Goal: Communication & Community: Participate in discussion

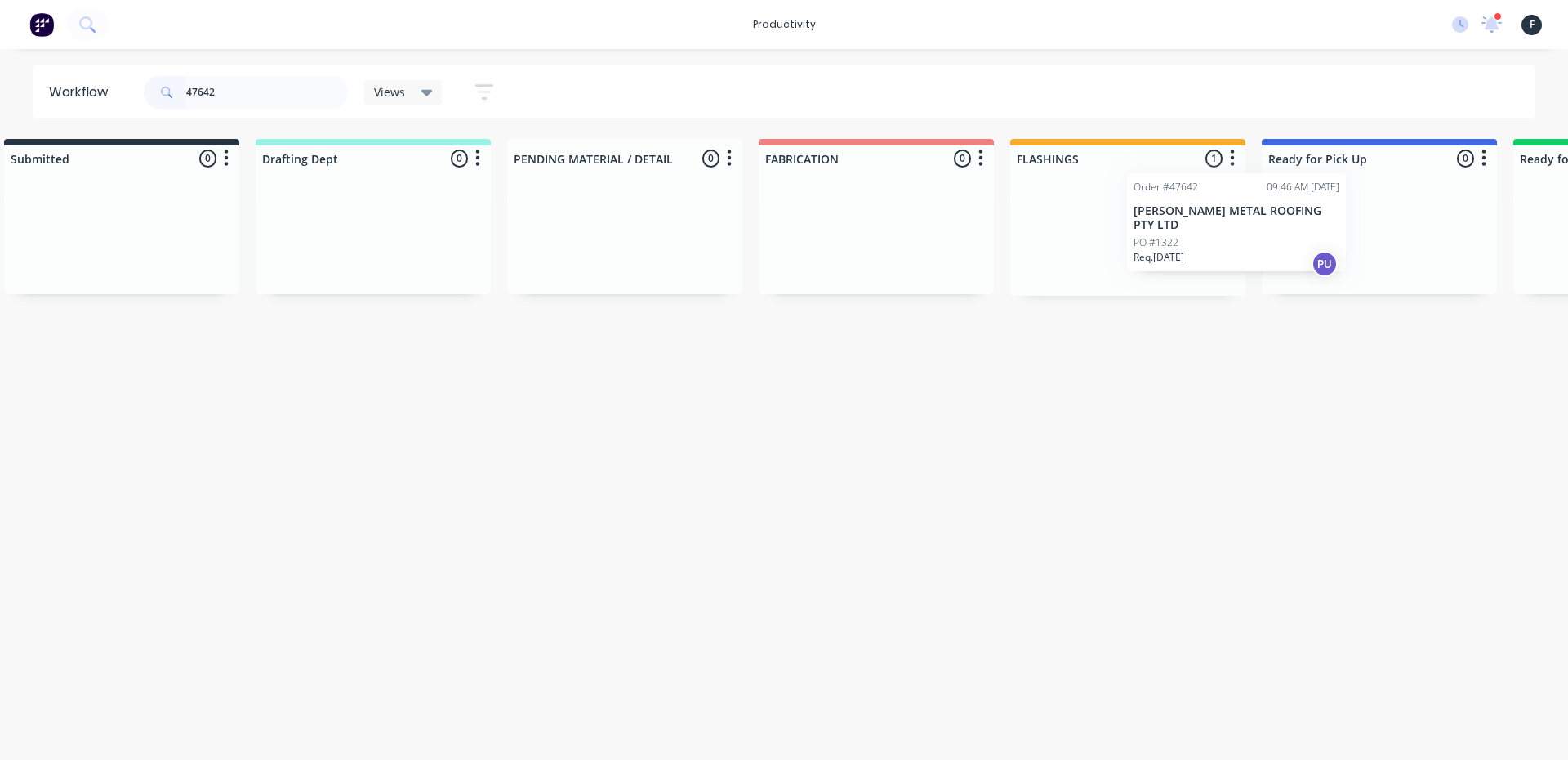
scroll to position [0, 65]
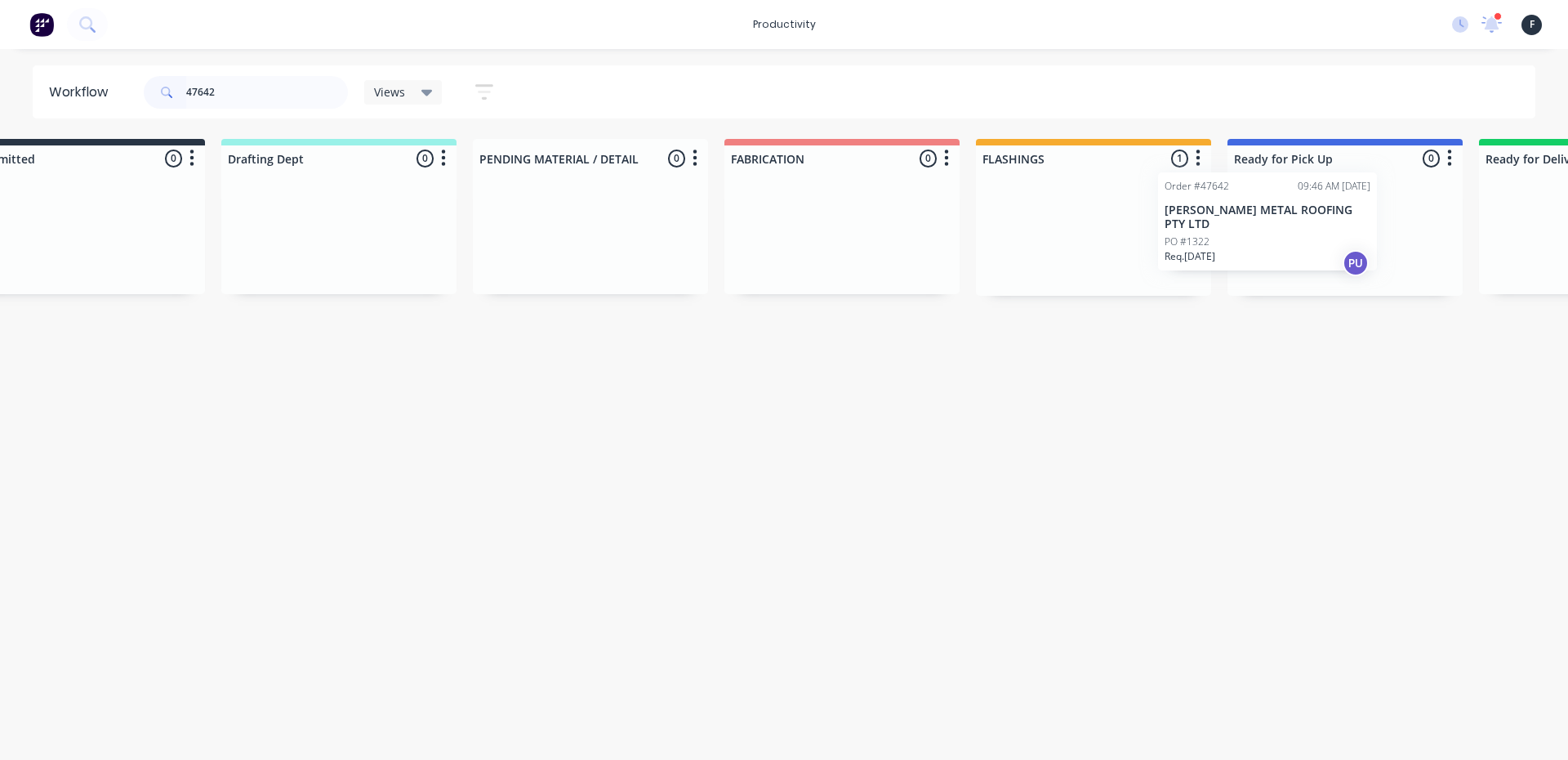
drag, startPoint x: 1143, startPoint y: 254, endPoint x: 1258, endPoint y: 237, distance: 116.2
click at [1258, 237] on div "Submitted 0 Sort By Created date Required date Order number Customer name Most …" at bounding box center [1284, 217] width 2724 height 157
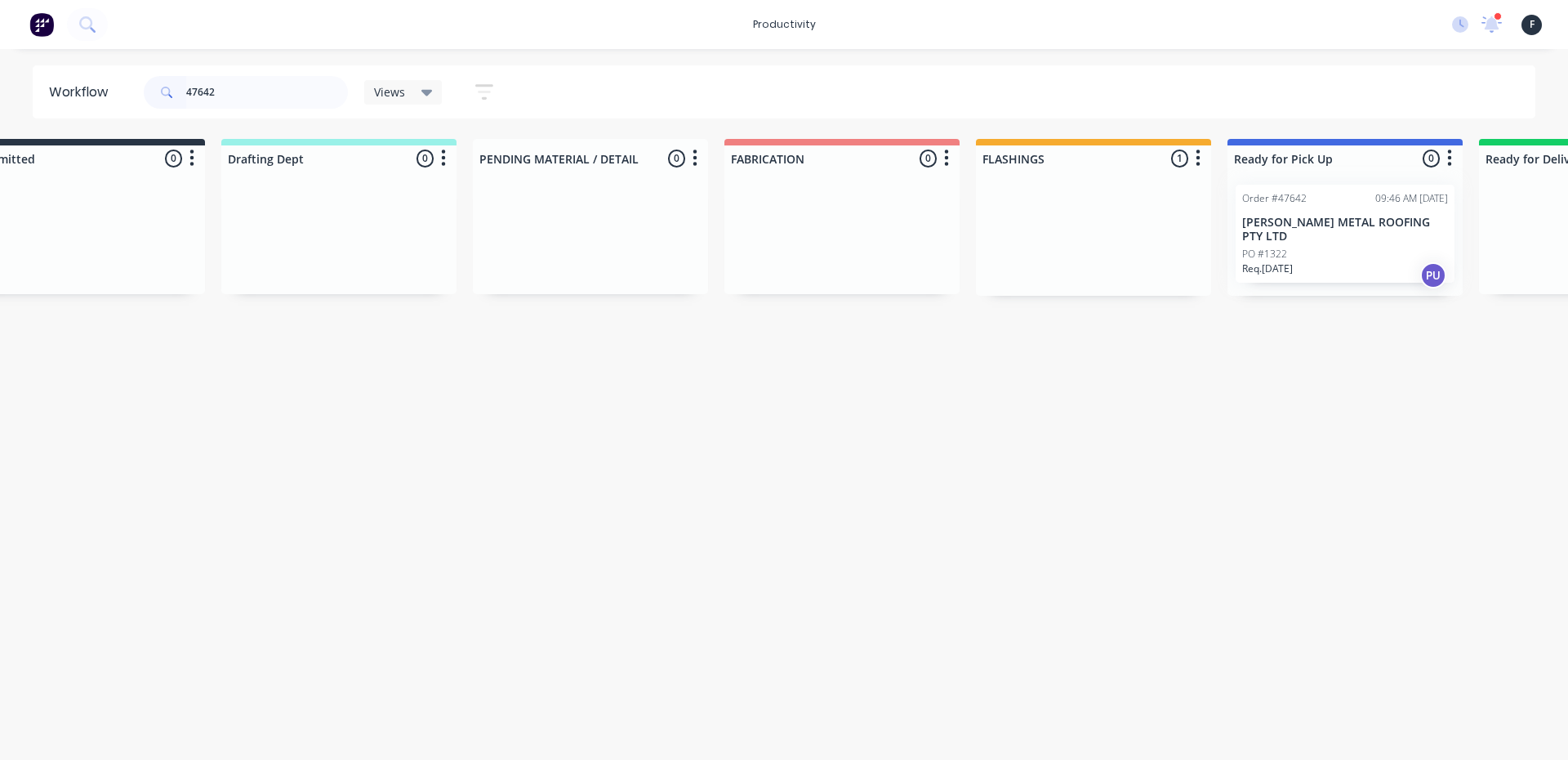
type input "47642"
click at [1326, 230] on div at bounding box center [1345, 234] width 236 height 124
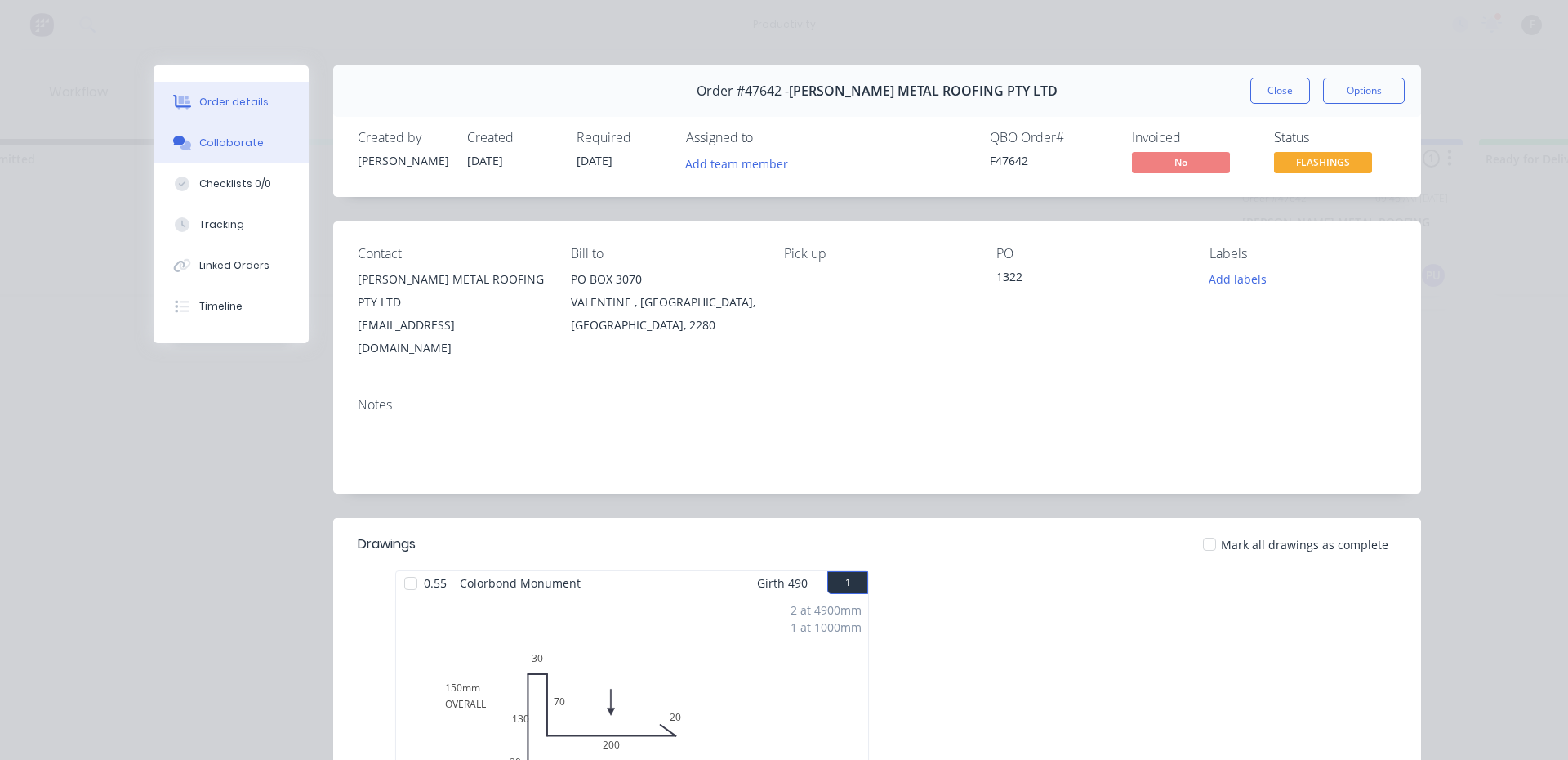
click at [212, 160] on button "Collaborate" at bounding box center [232, 143] width 156 height 41
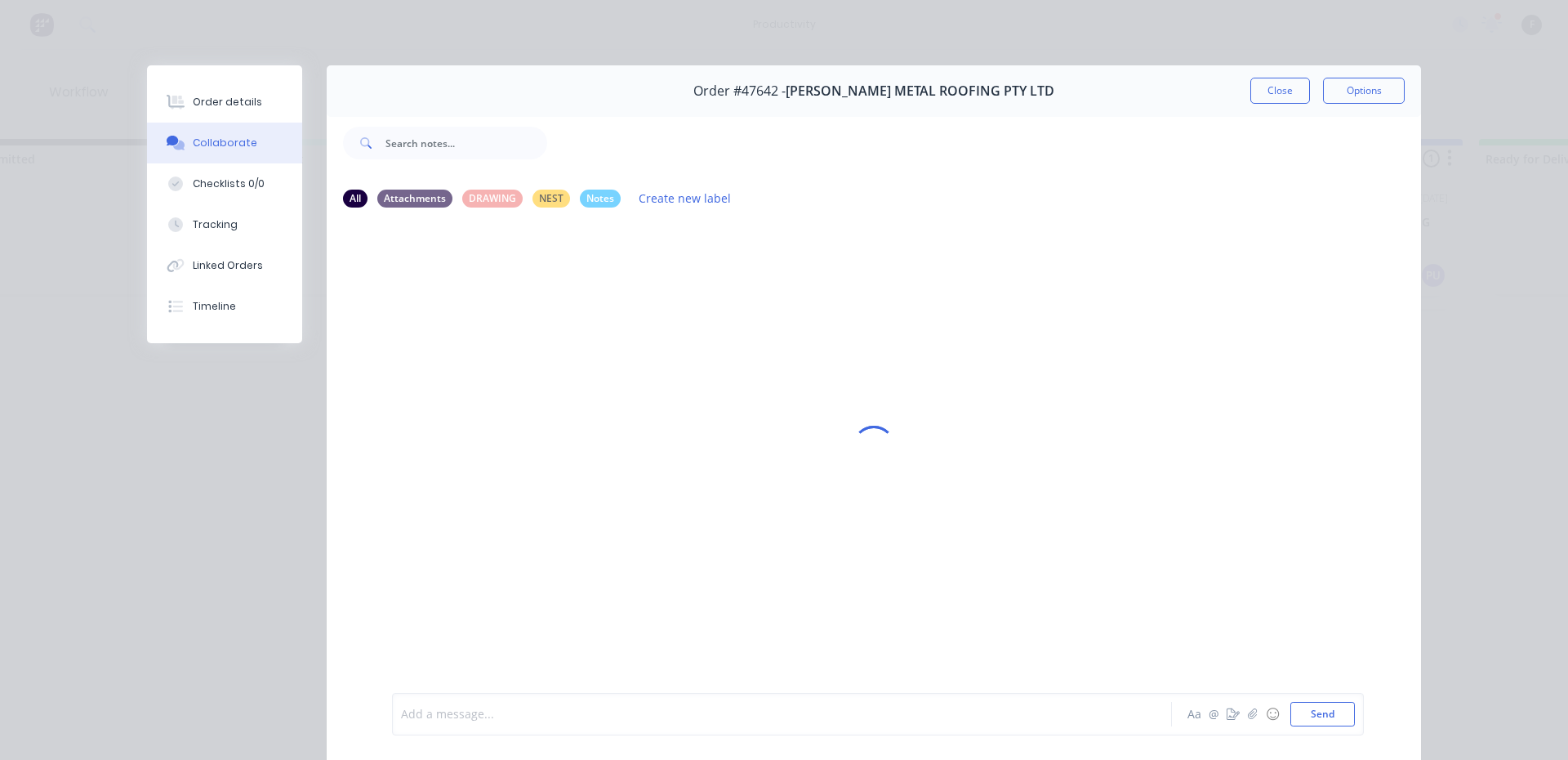
click at [479, 716] on div at bounding box center [760, 714] width 715 height 17
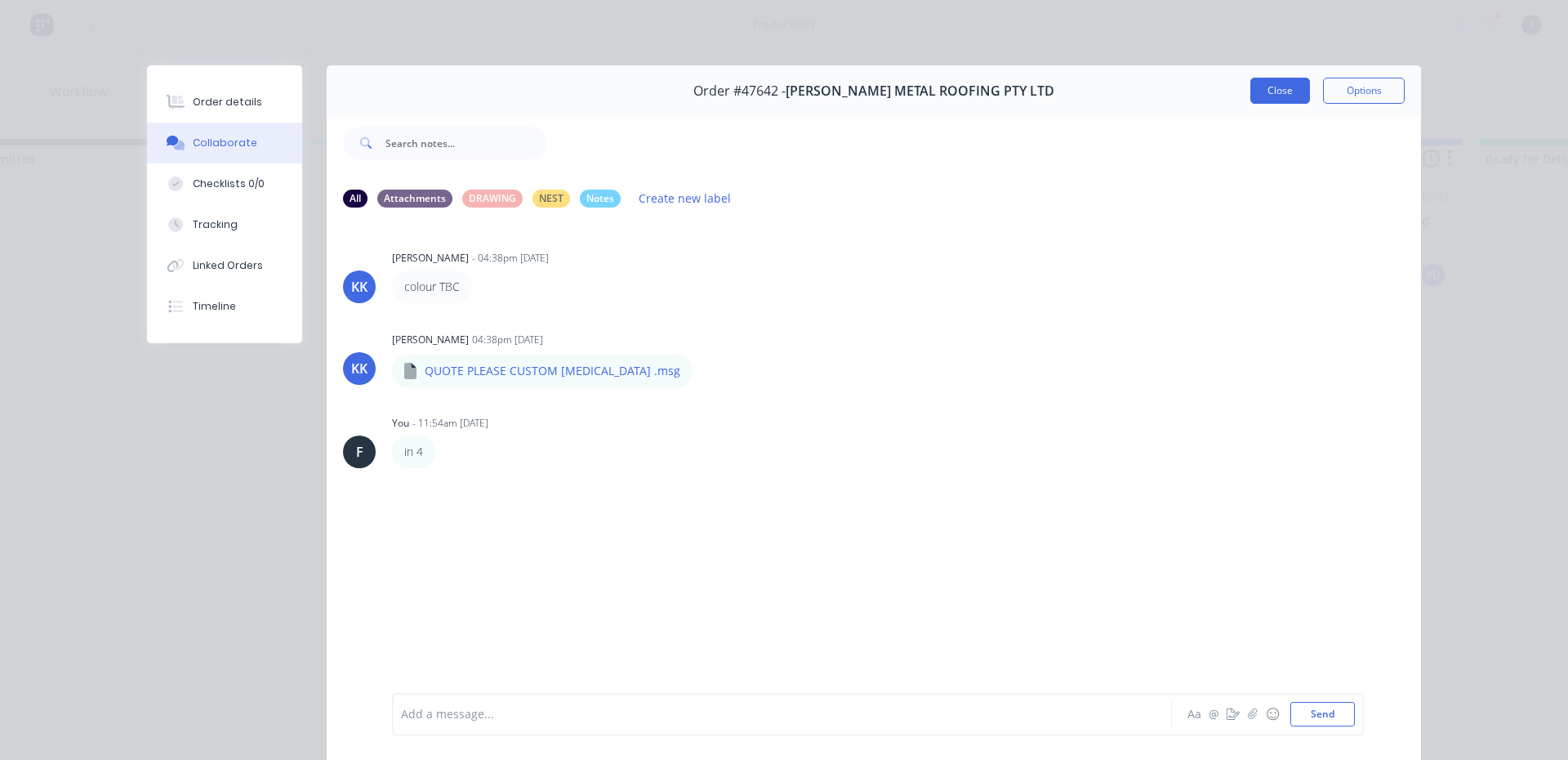
click at [1282, 82] on button "Close" at bounding box center [1281, 91] width 60 height 26
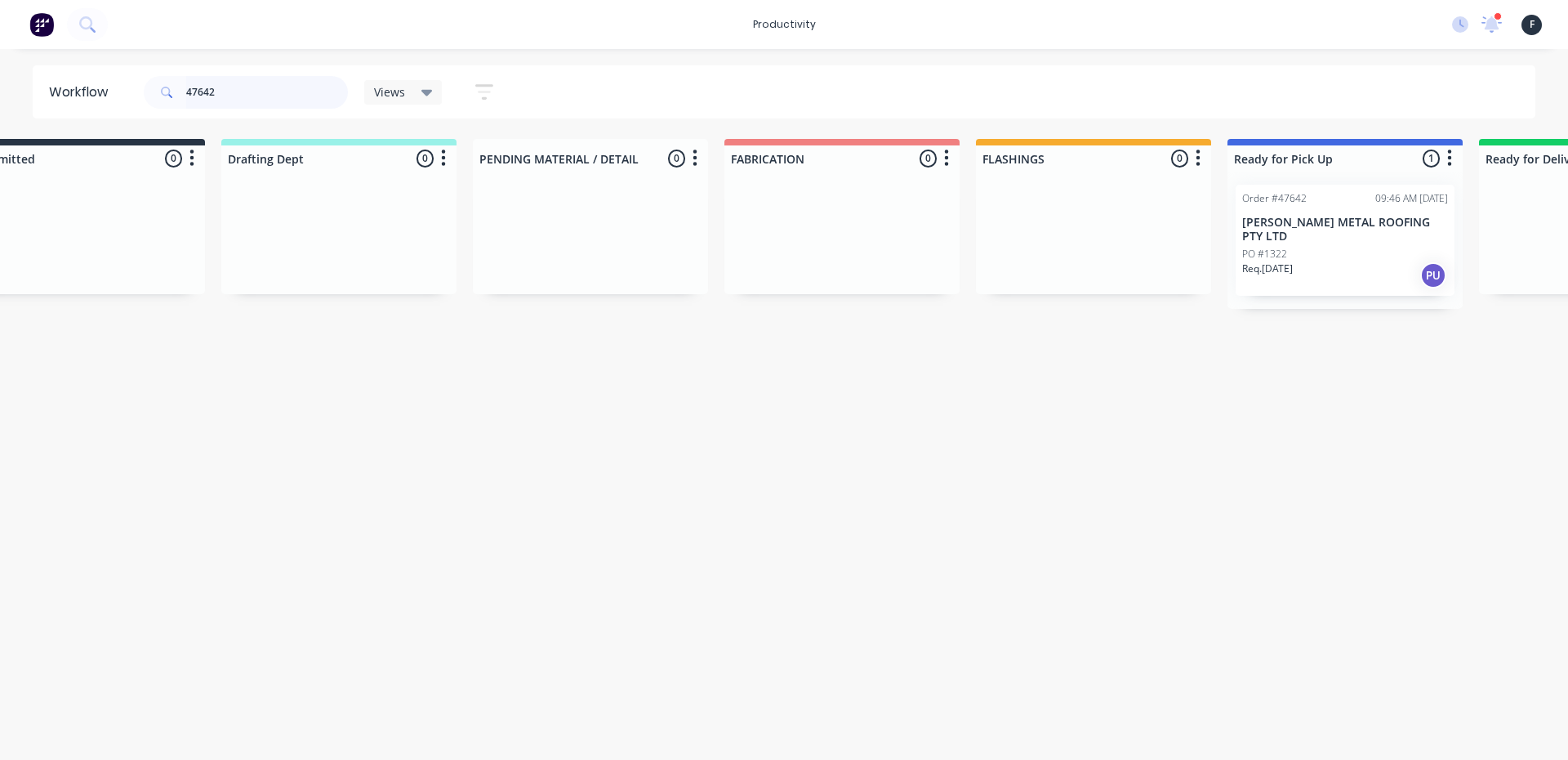
click at [234, 97] on input "47642" at bounding box center [267, 92] width 162 height 33
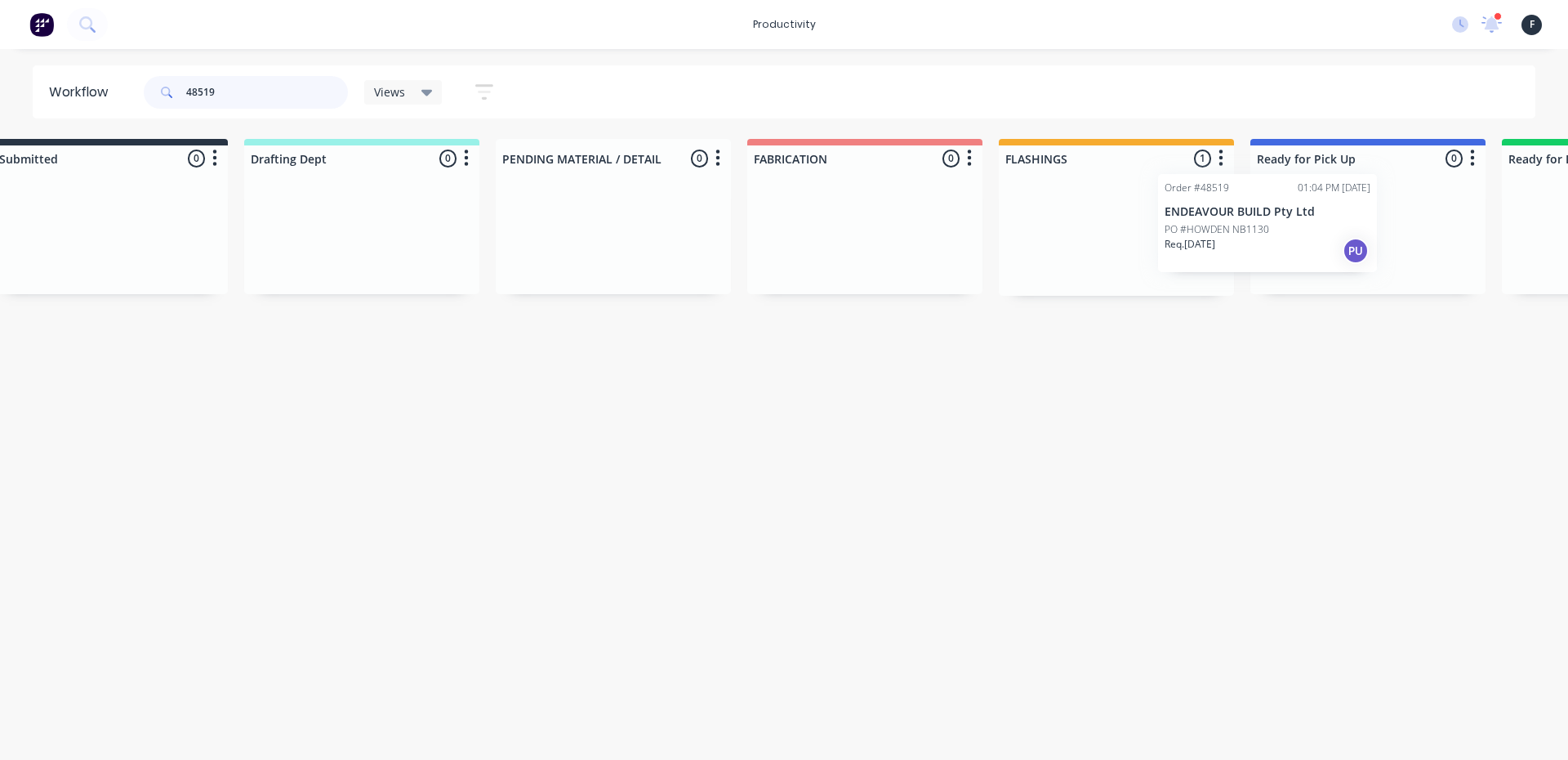
scroll to position [0, 77]
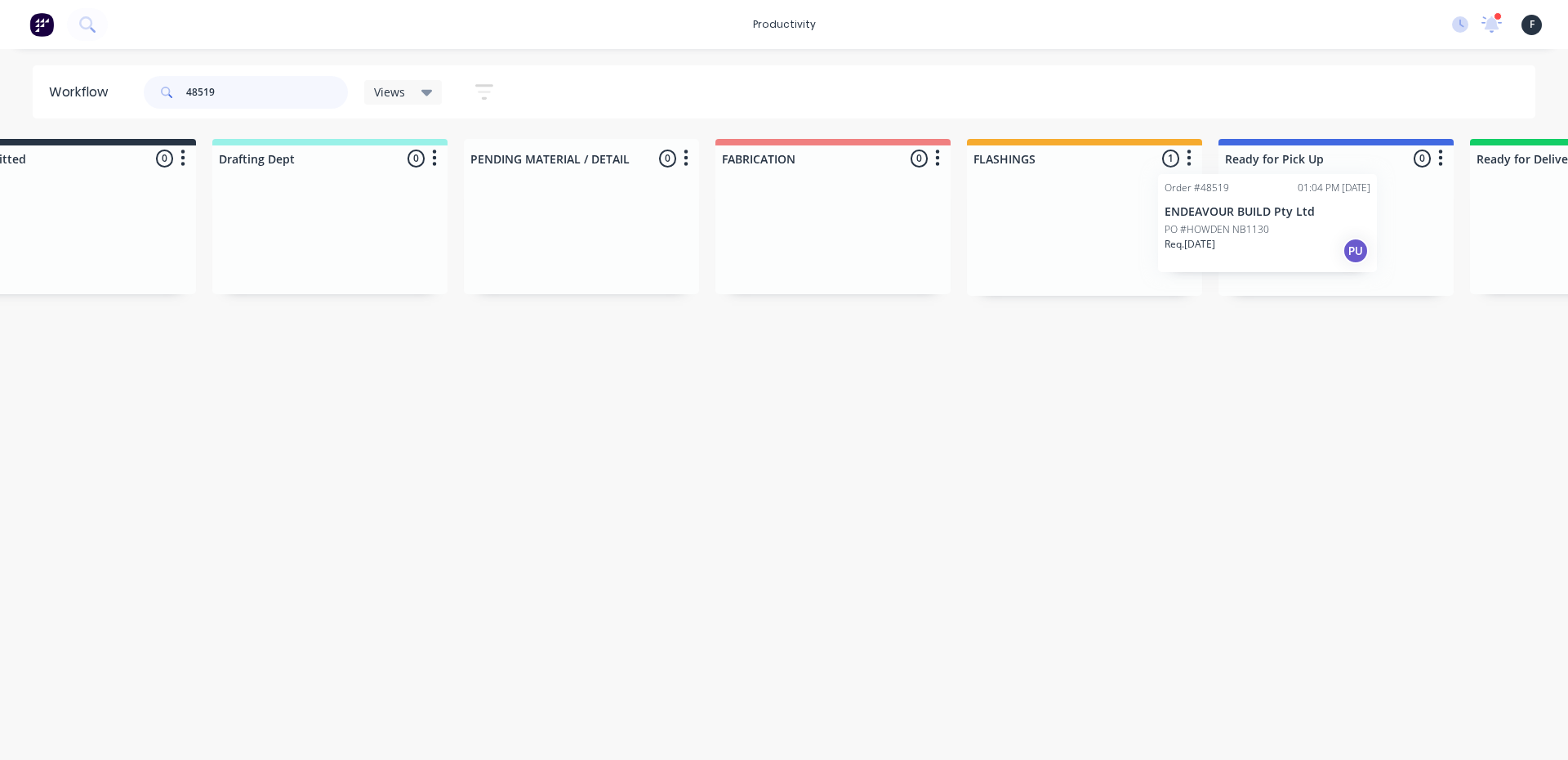
drag, startPoint x: 1153, startPoint y: 253, endPoint x: 1272, endPoint y: 237, distance: 120.1
click at [1272, 237] on div "Submitted 0 Sort By Created date Required date Order number Customer name Most …" at bounding box center [1275, 217] width 2724 height 157
type input "48519"
click at [1272, 237] on p "PO #HOWDEN NB1130" at bounding box center [1283, 240] width 105 height 15
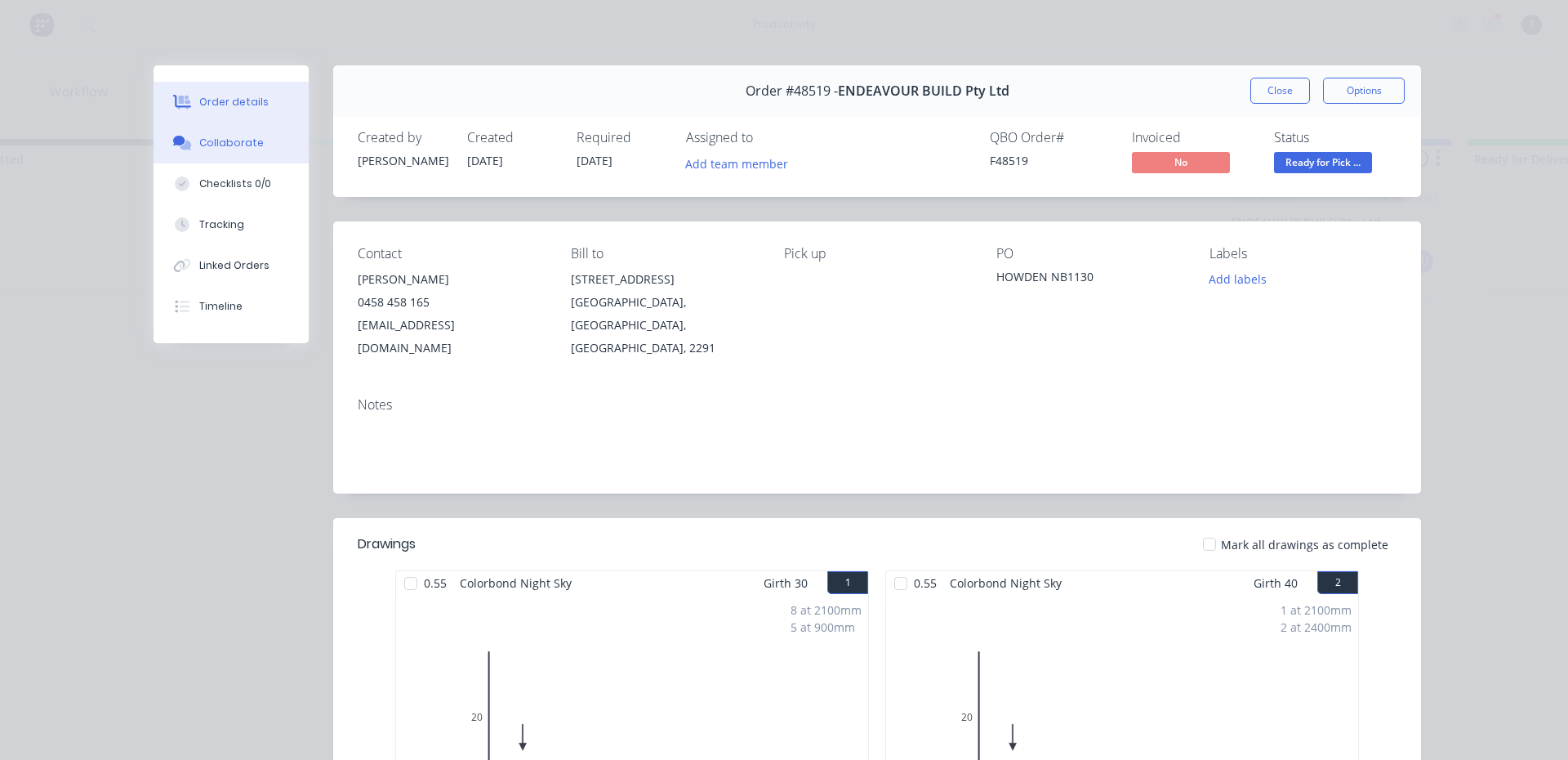
click at [235, 146] on div "Collaborate" at bounding box center [232, 143] width 65 height 15
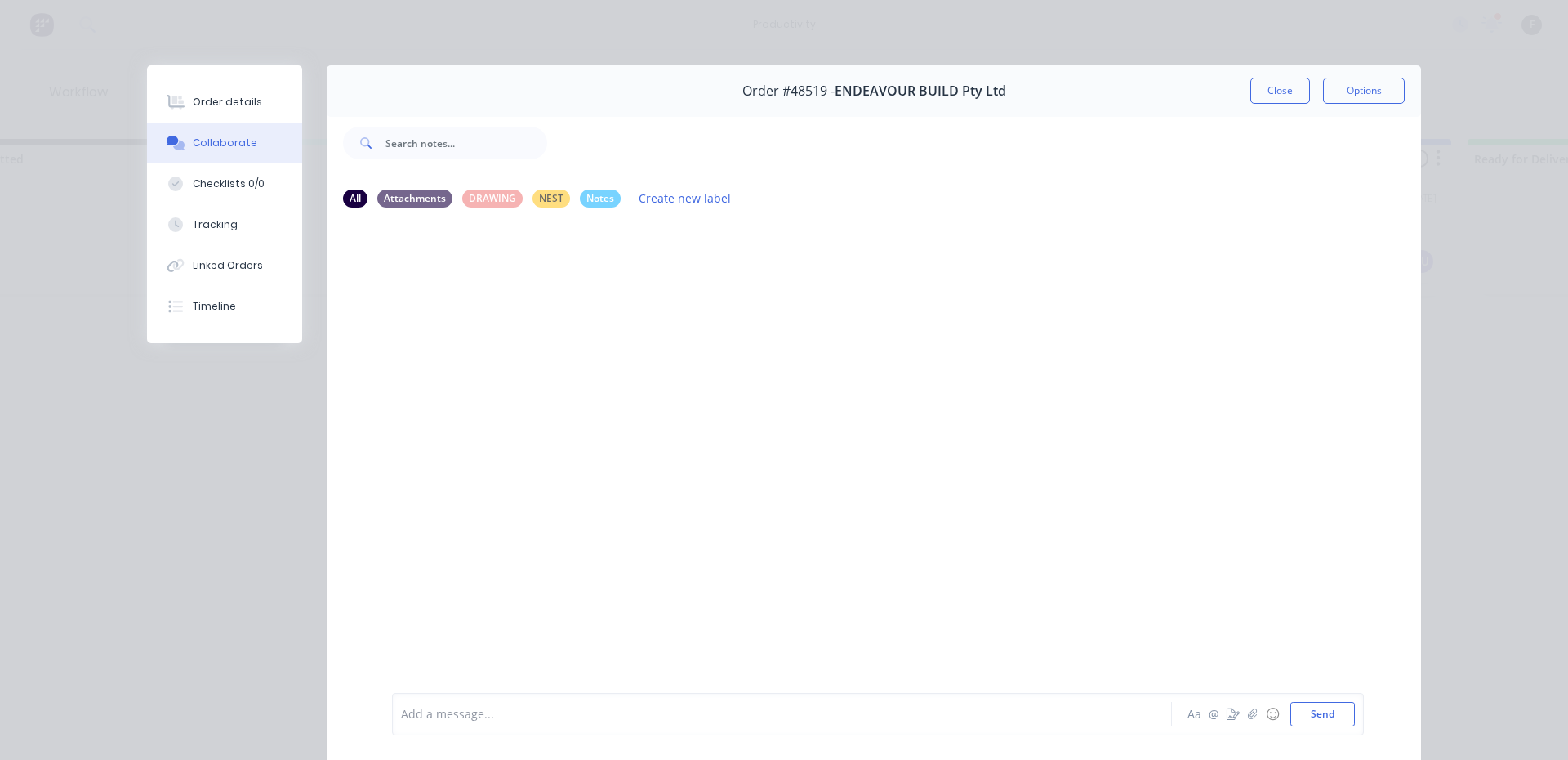
click at [445, 708] on div at bounding box center [760, 714] width 715 height 17
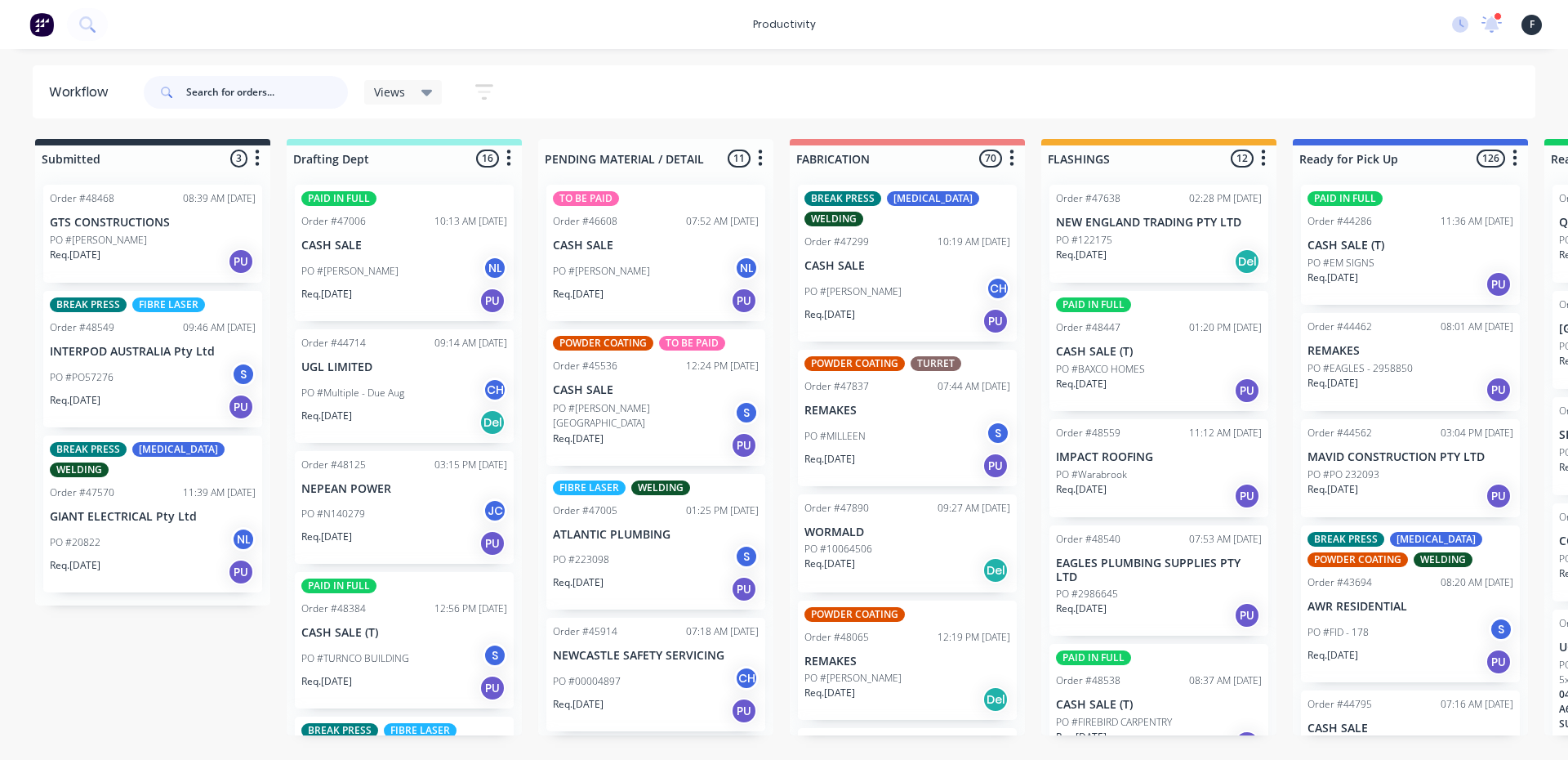
click at [237, 99] on input "text" at bounding box center [267, 92] width 162 height 33
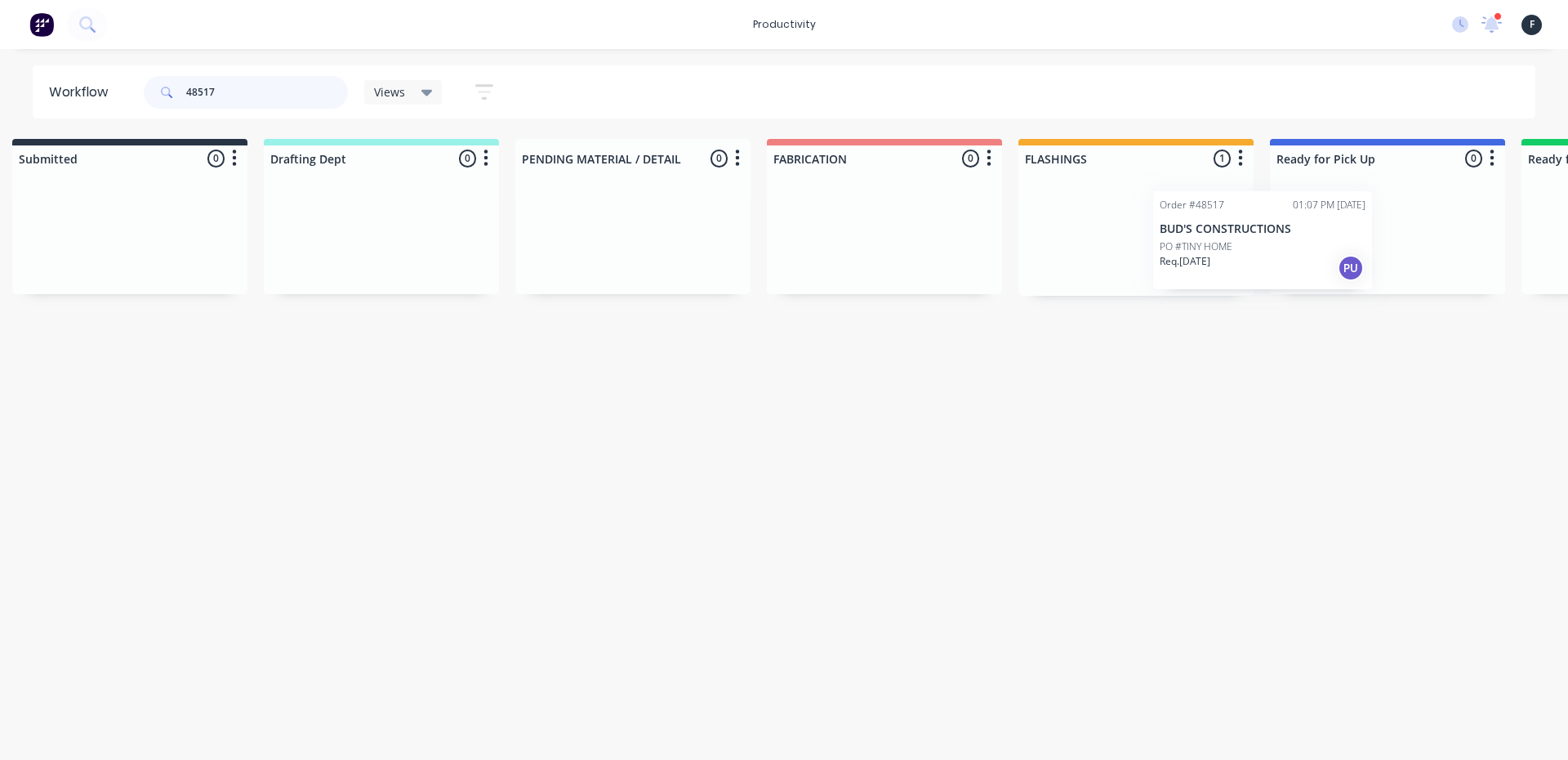
drag, startPoint x: 1177, startPoint y: 233, endPoint x: 1332, endPoint y: 243, distance: 155.3
click at [1329, 243] on div "Submitted 0 Sort By Created date Required date Order number Customer name Most …" at bounding box center [1326, 217] width 2724 height 157
type input "48517"
click at [1388, 219] on p "BUD'S CONSTRUCTIONS" at bounding box center [1387, 223] width 206 height 14
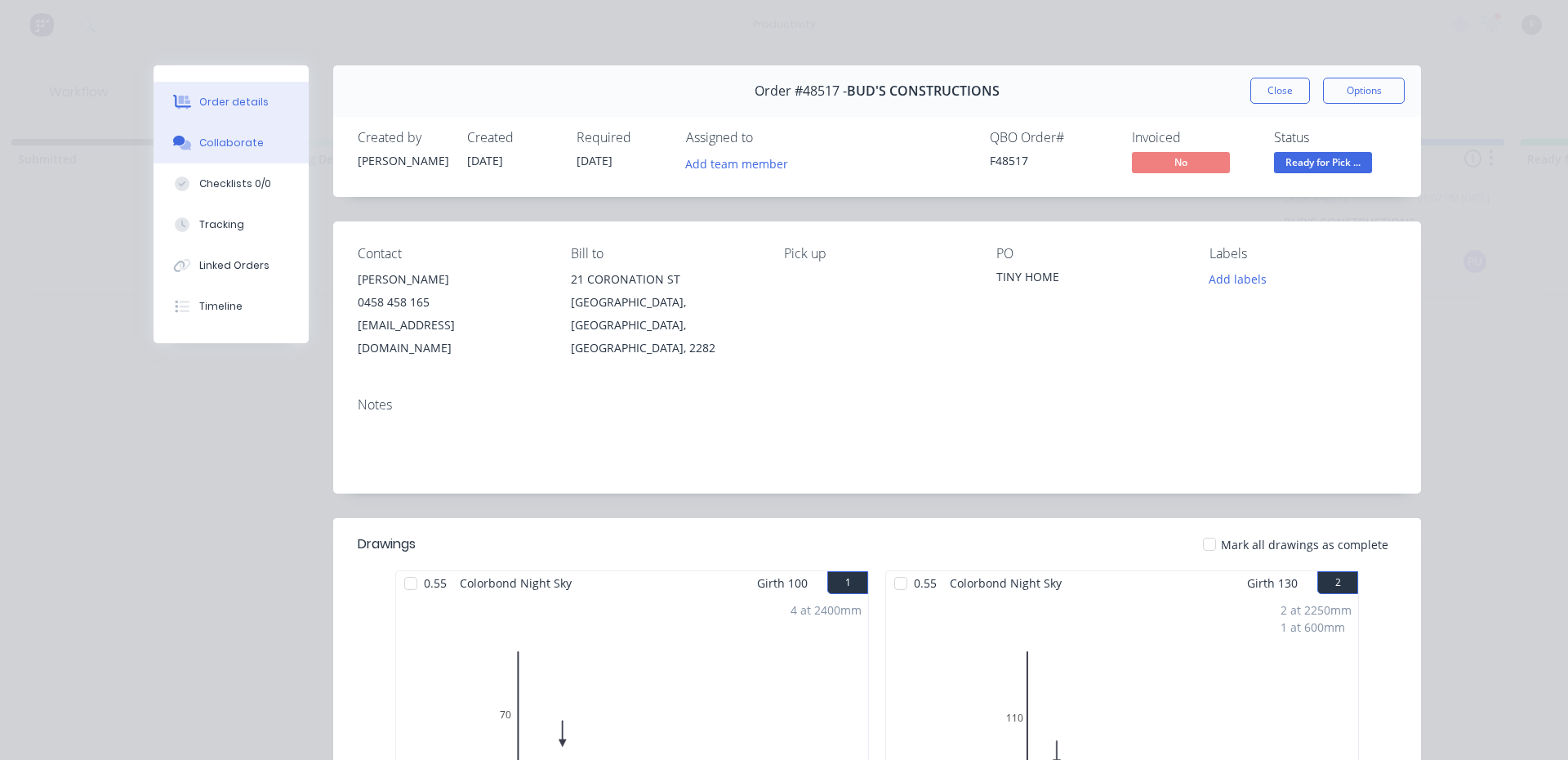
click at [253, 147] on button "Collaborate" at bounding box center [232, 143] width 156 height 41
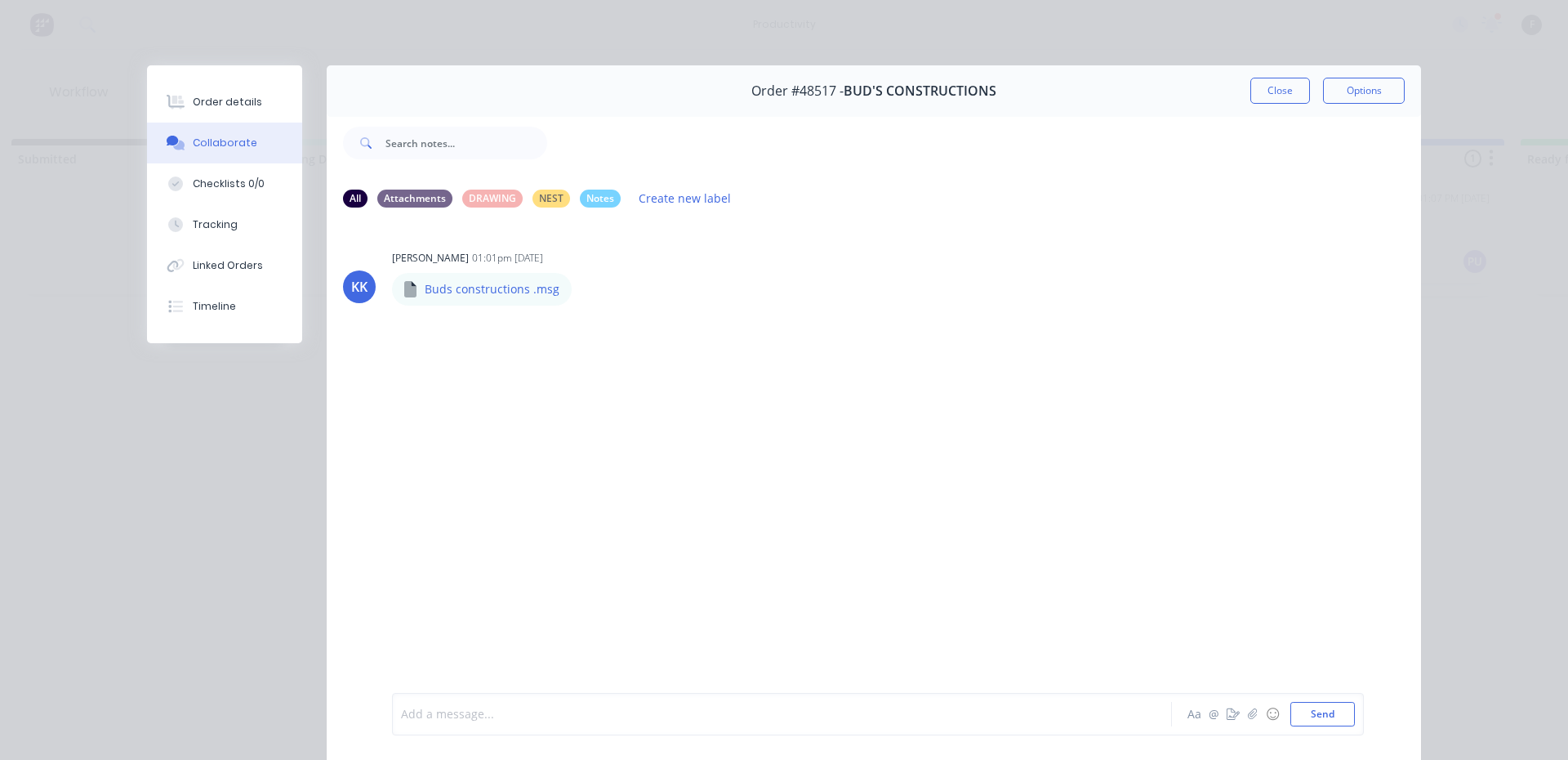
click at [475, 706] on div at bounding box center [760, 714] width 715 height 17
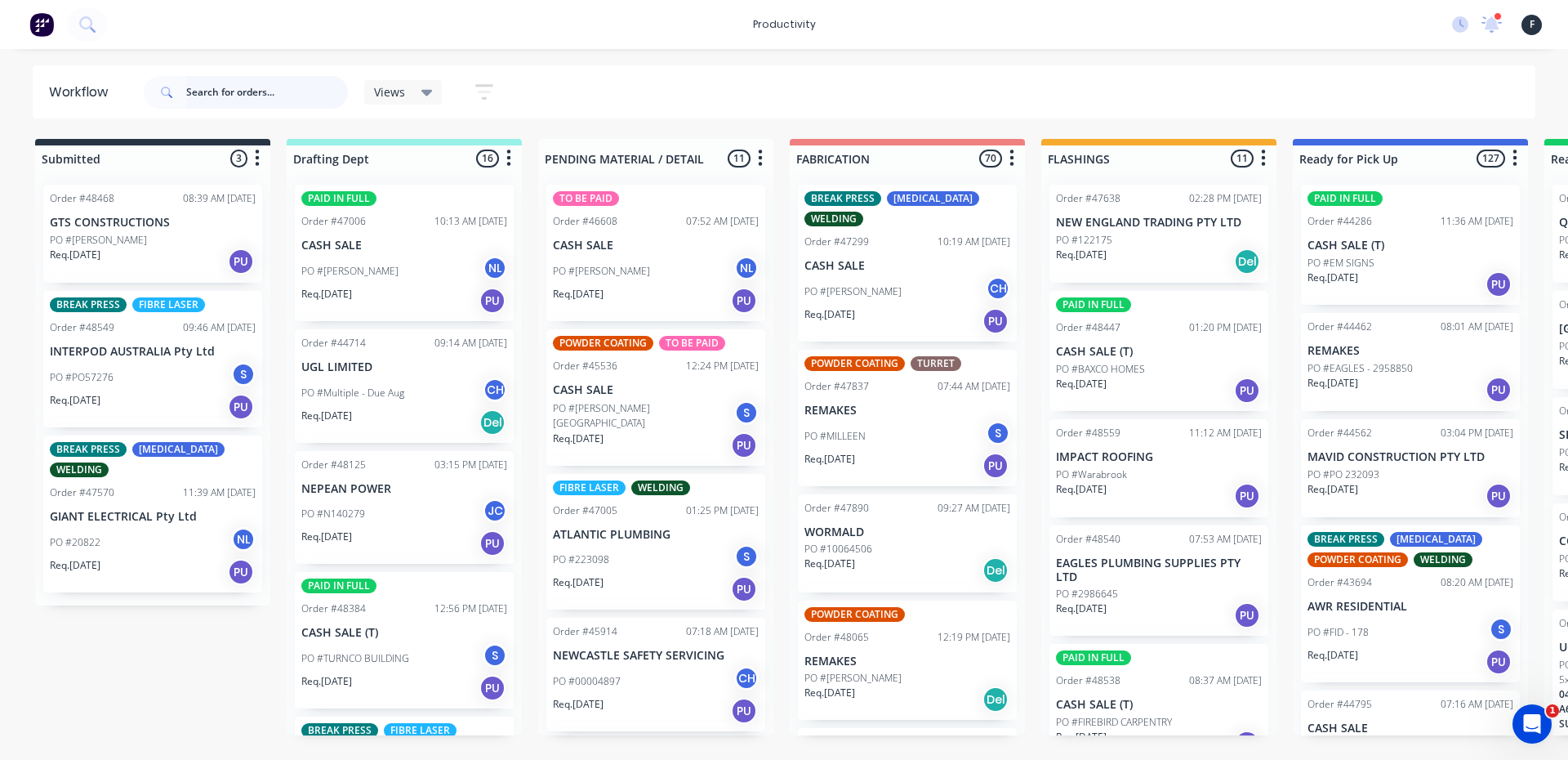
click at [191, 97] on input "text" at bounding box center [267, 92] width 162 height 33
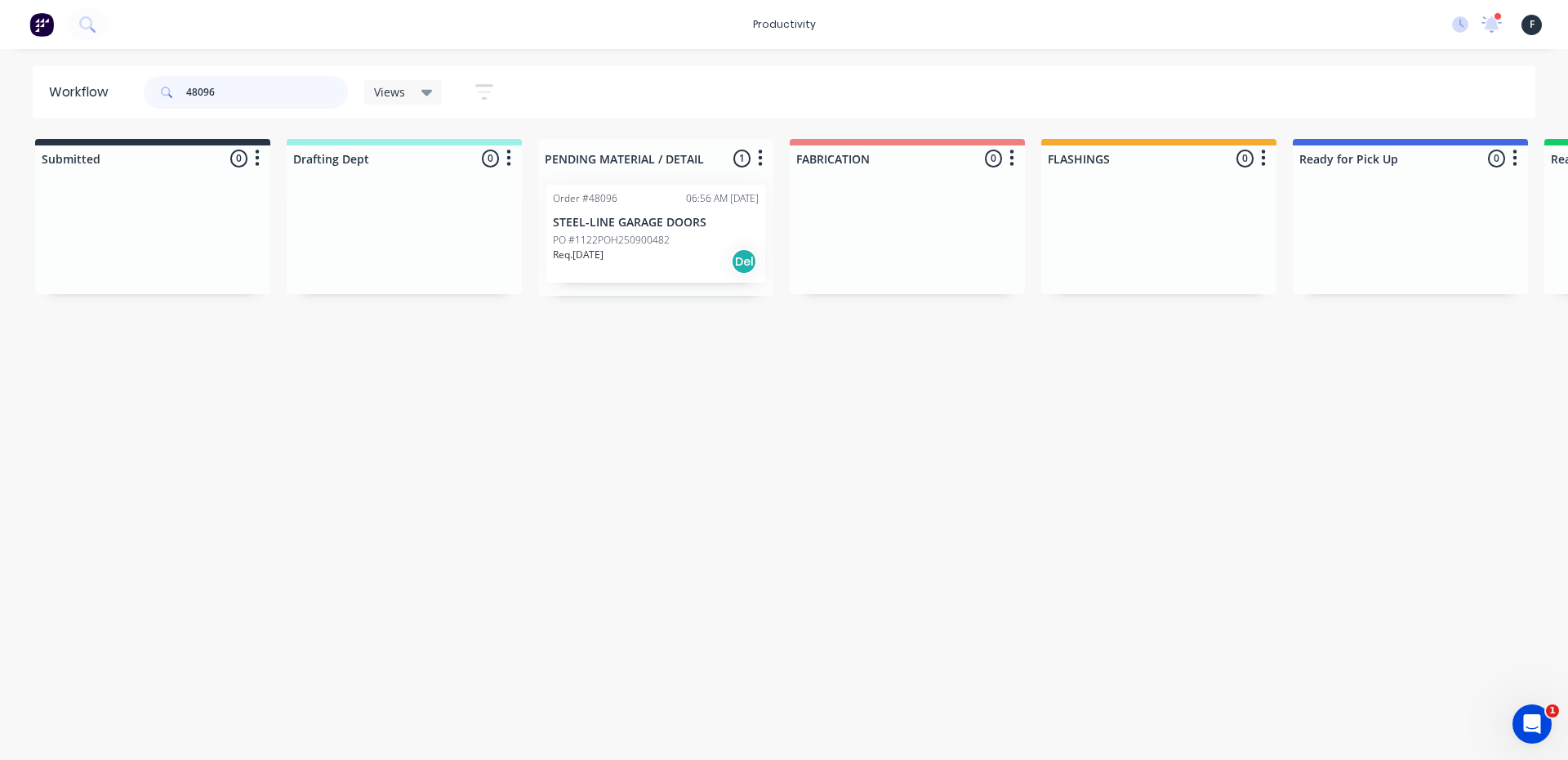
type input "48096"
click at [736, 256] on div "Del" at bounding box center [744, 262] width 26 height 26
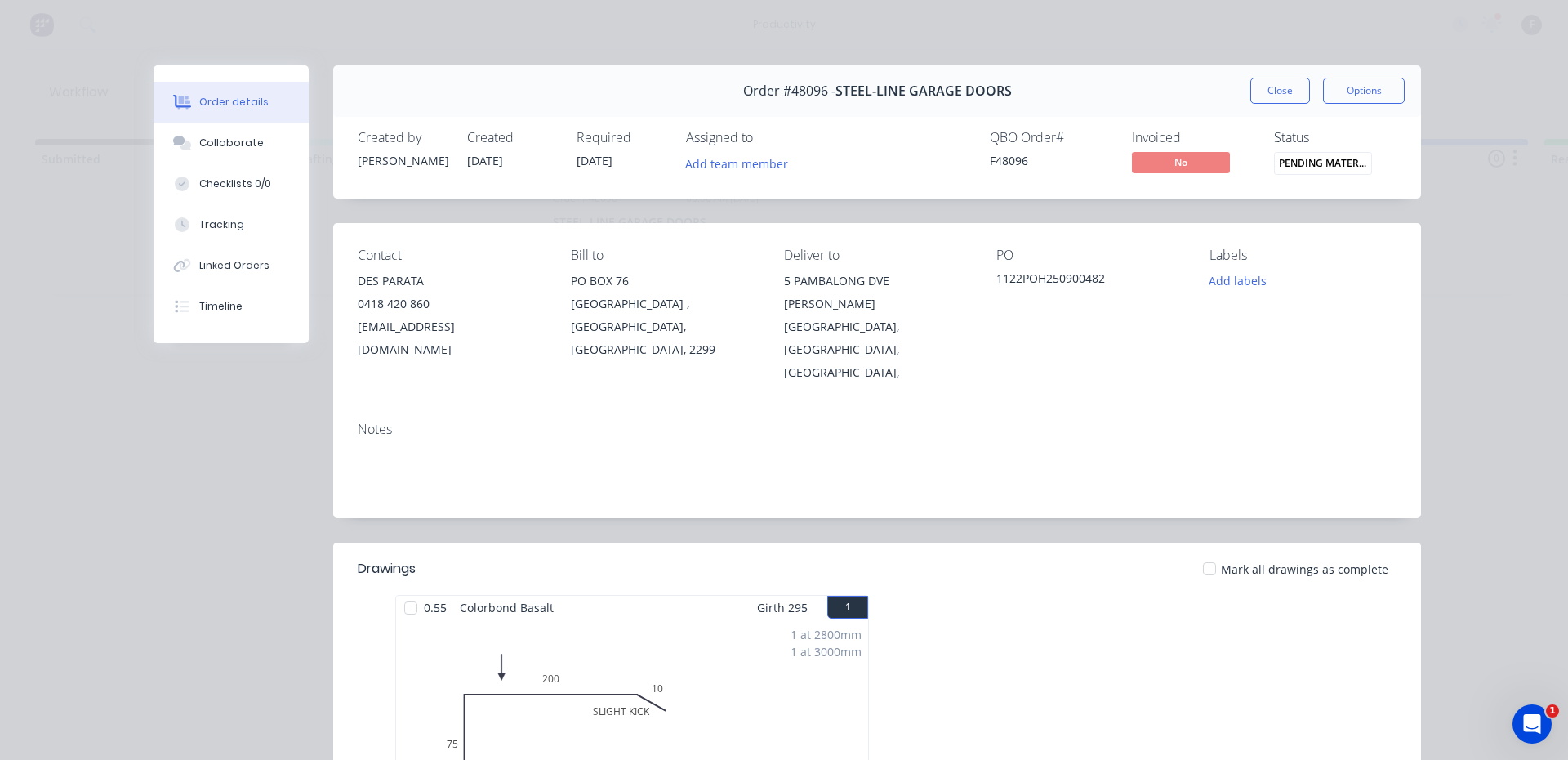
click at [405, 592] on div at bounding box center [410, 608] width 33 height 33
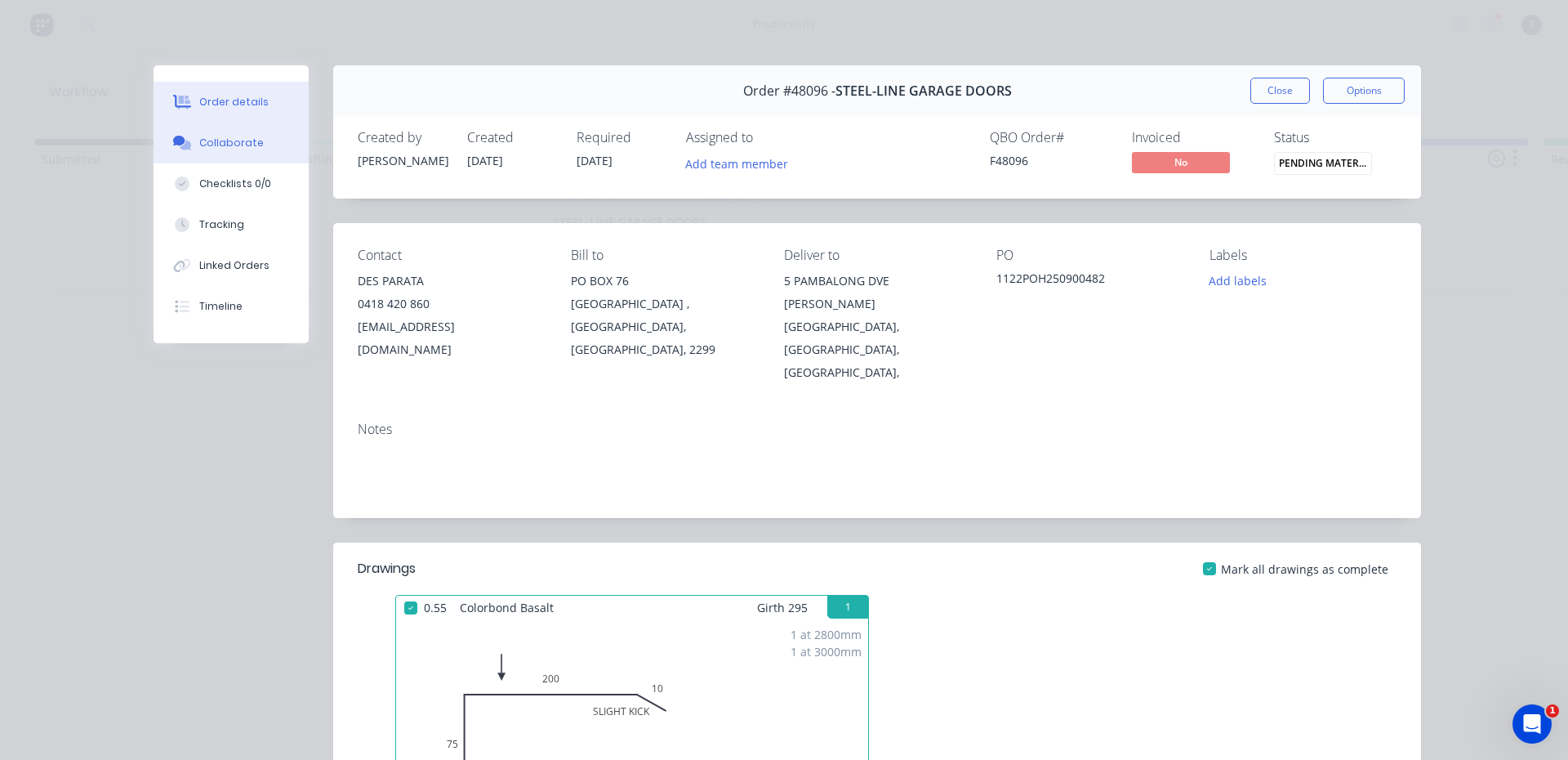
click at [253, 152] on button "Collaborate" at bounding box center [232, 143] width 156 height 41
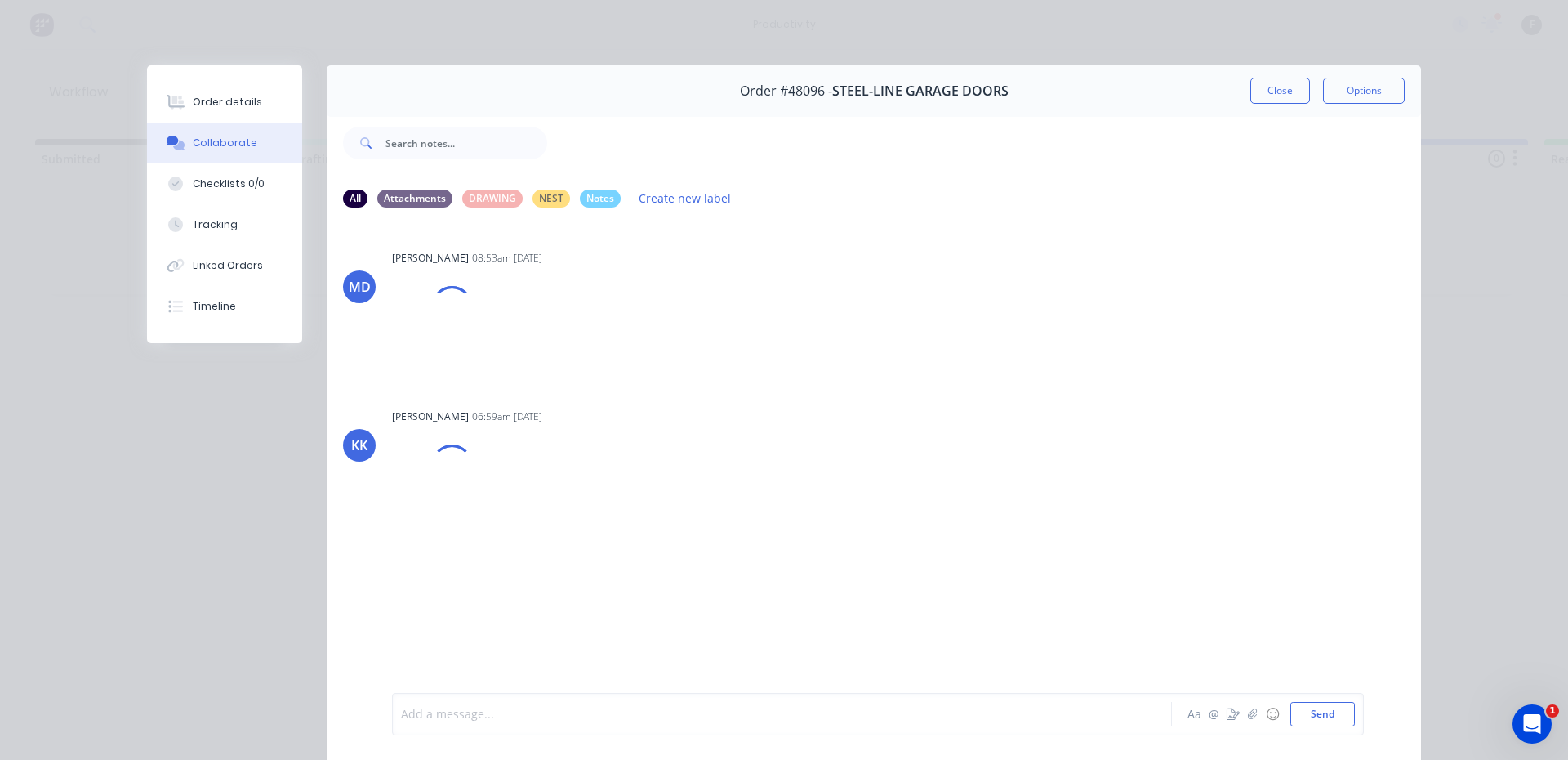
drag, startPoint x: 425, startPoint y: 715, endPoint x: 515, endPoint y: 692, distance: 92.9
click at [448, 713] on div at bounding box center [760, 714] width 715 height 17
